Goal: Information Seeking & Learning: Learn about a topic

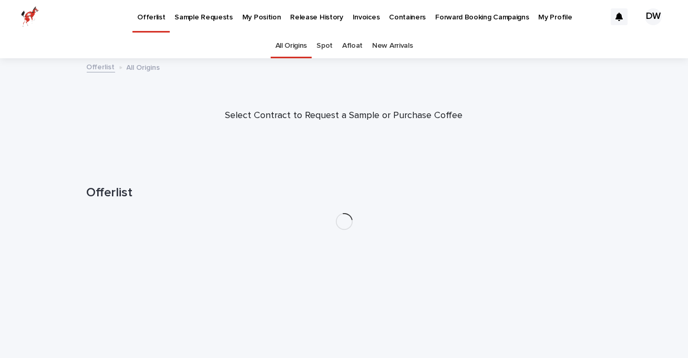
click at [260, 16] on p "My Position" at bounding box center [261, 11] width 39 height 22
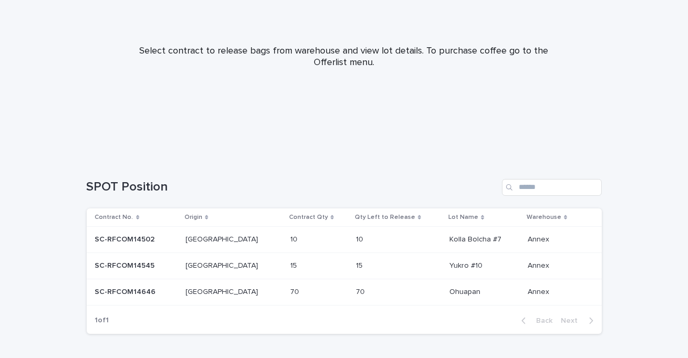
scroll to position [113, 0]
click at [224, 290] on p at bounding box center [230, 290] width 88 height 9
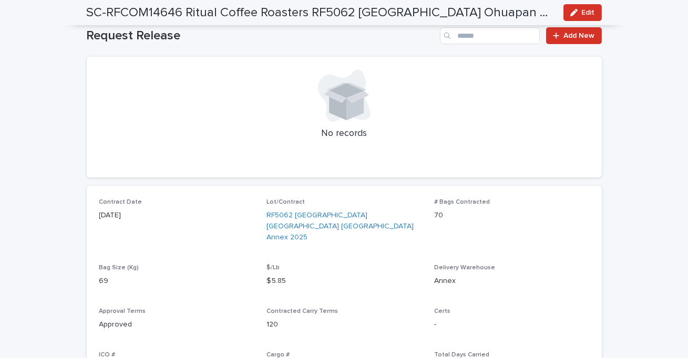
scroll to position [238, 0]
click at [287, 221] on link "RF5062 Mexico Veracruz Ohuapan Annex 2025" at bounding box center [343, 226] width 155 height 33
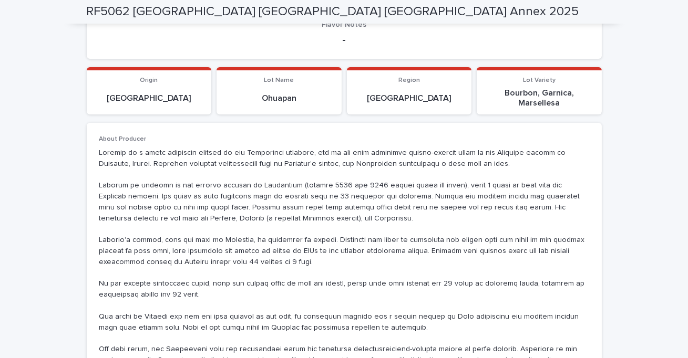
scroll to position [130, 0]
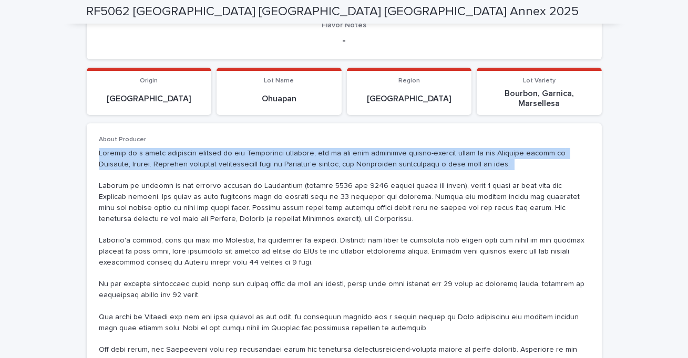
drag, startPoint x: 98, startPoint y: 142, endPoint x: 467, endPoint y: 160, distance: 368.9
click at [467, 160] on div "About Producer" at bounding box center [344, 305] width 515 height 363
click at [474, 159] on p at bounding box center [344, 306] width 490 height 317
drag, startPoint x: 474, startPoint y: 150, endPoint x: 76, endPoint y: 139, distance: 397.5
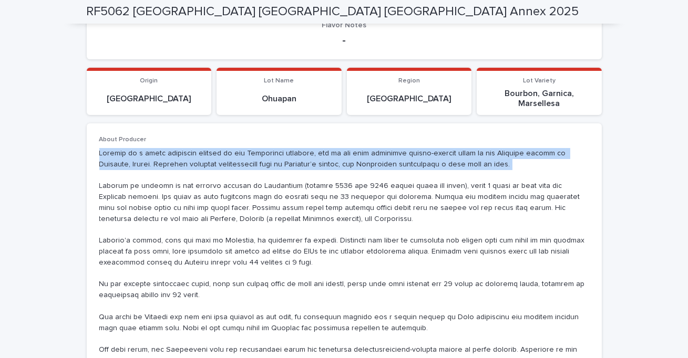
copy p "Ohuapan is a small community located in the Tlaltetela district, one of the mos…"
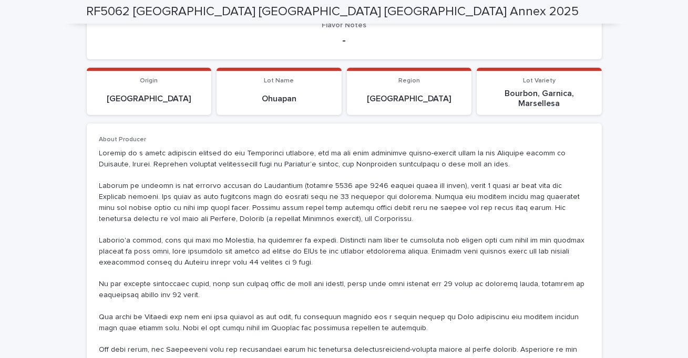
click at [220, 262] on p at bounding box center [344, 306] width 490 height 317
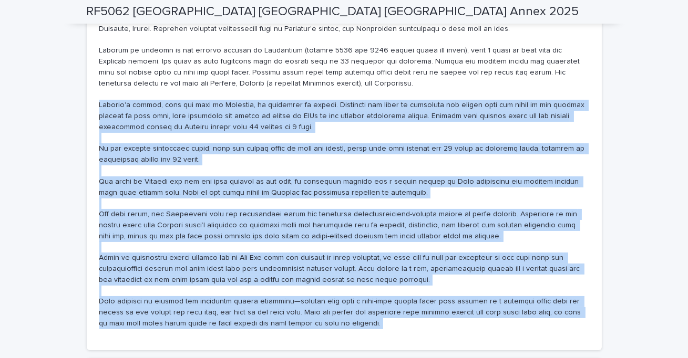
scroll to position [268, 0]
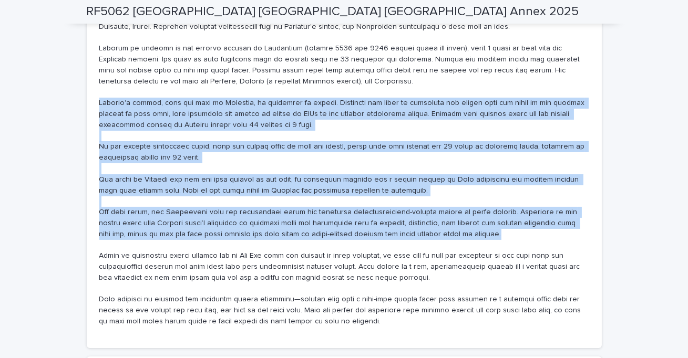
drag, startPoint x: 101, startPoint y: 229, endPoint x: 455, endPoint y: 223, distance: 354.3
click at [455, 223] on p at bounding box center [344, 169] width 490 height 317
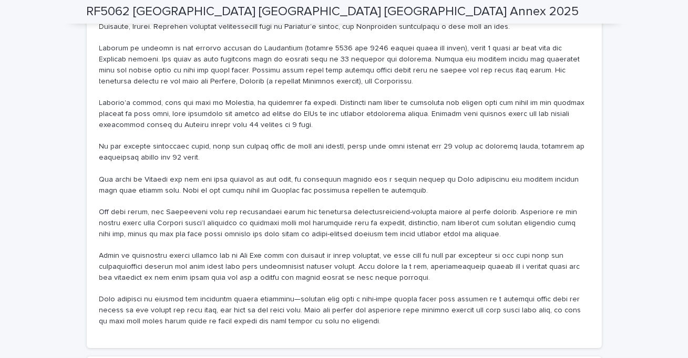
click at [342, 310] on p at bounding box center [344, 169] width 490 height 317
drag, startPoint x: 331, startPoint y: 309, endPoint x: 96, endPoint y: 98, distance: 316.0
click at [96, 98] on div "About Producer" at bounding box center [344, 167] width 515 height 363
copy p "Ohuapan's coffee, like the rest of Veracruz, is harvested in cherry. Producers …"
click at [250, 324] on div "About Producer" at bounding box center [344, 166] width 490 height 337
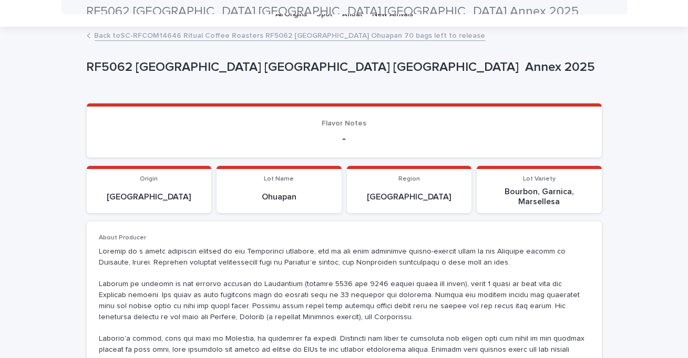
scroll to position [0, 0]
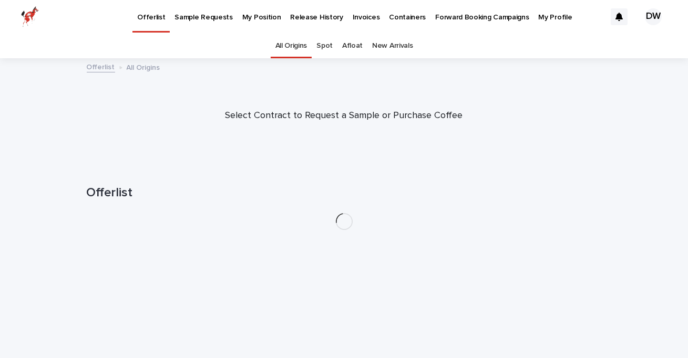
click at [250, 13] on p "My Position" at bounding box center [261, 11] width 39 height 22
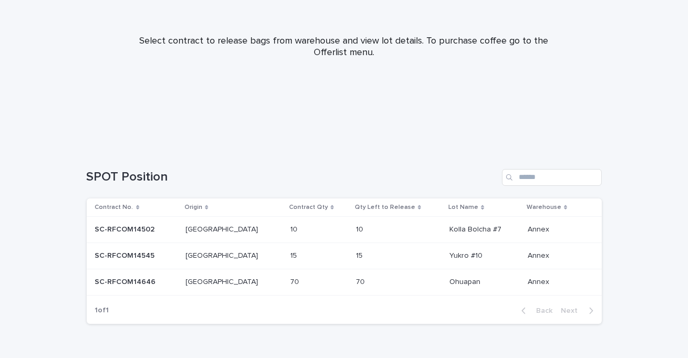
scroll to position [139, 0]
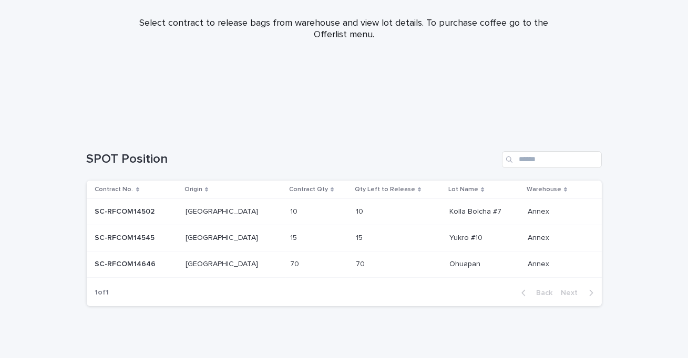
click at [242, 238] on p at bounding box center [230, 238] width 88 height 9
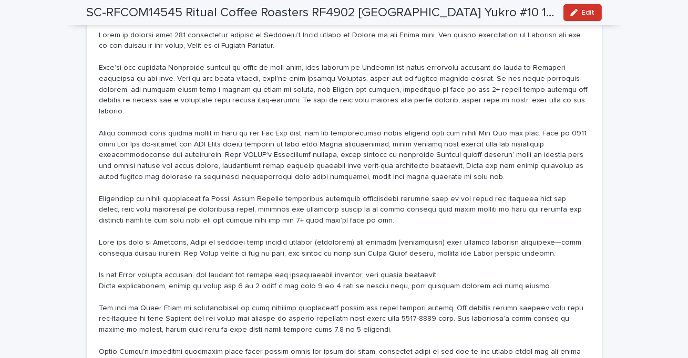
scroll to position [692, 0]
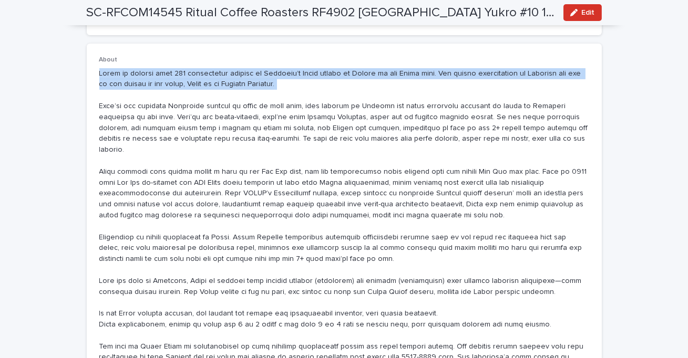
drag, startPoint x: 100, startPoint y: 61, endPoint x: 402, endPoint y: 85, distance: 303.1
click at [402, 85] on p at bounding box center [344, 275] width 490 height 415
copy p "Yukro is sourced from 579 smallholder farmers in [GEOGRAPHIC_DATA]’s [GEOGRAPHI…"
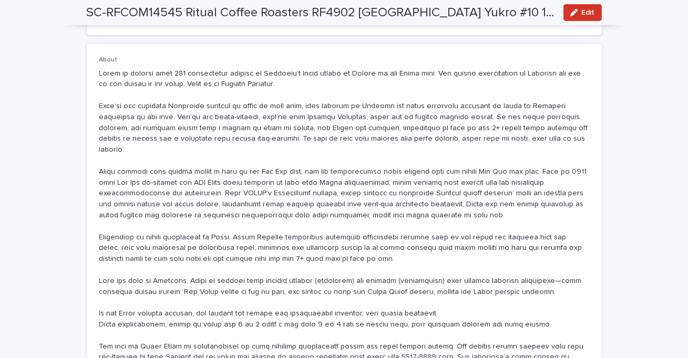
click at [267, 302] on p at bounding box center [344, 275] width 490 height 415
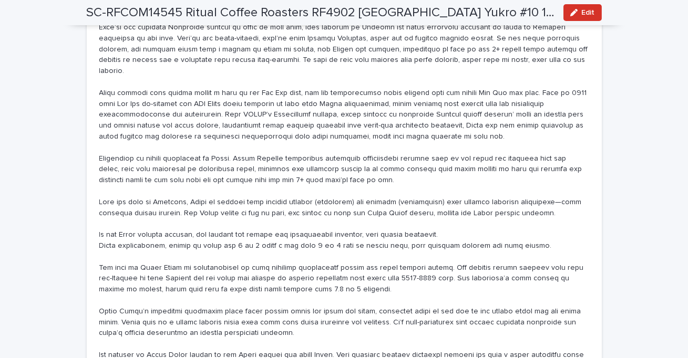
scroll to position [787, 0]
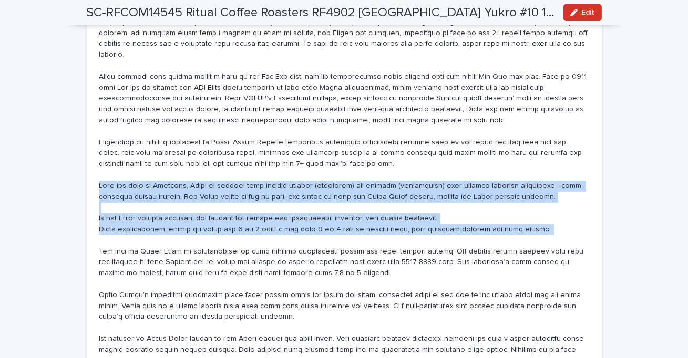
drag, startPoint x: 98, startPoint y: 162, endPoint x: 513, endPoint y: 214, distance: 419.0
click at [513, 214] on div "About" at bounding box center [344, 178] width 515 height 461
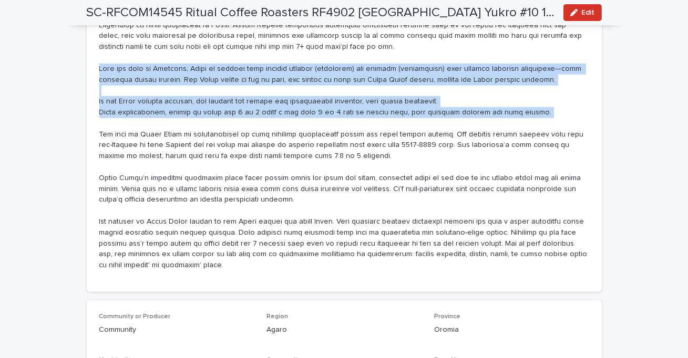
scroll to position [905, 0]
copy p "Like the rest of [GEOGRAPHIC_DATA], [GEOGRAPHIC_DATA] is divided into several w…"
